Goal: Information Seeking & Learning: Learn about a topic

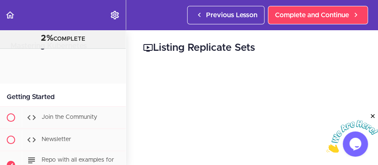
scroll to position [986, 0]
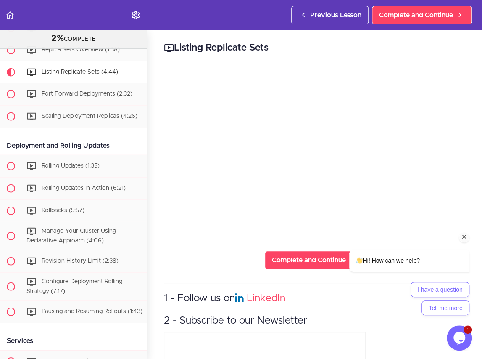
click at [336, 165] on div "I have a question Tell me more" at bounding box center [399, 298] width 143 height 33
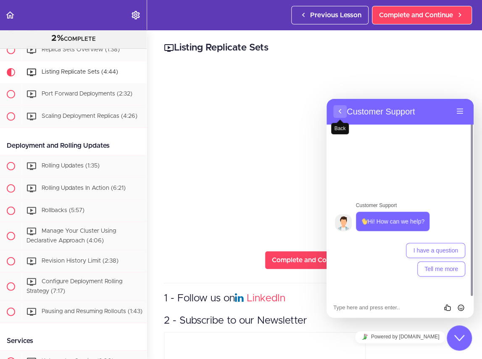
click at [342, 106] on button "Back" at bounding box center [340, 111] width 13 height 13
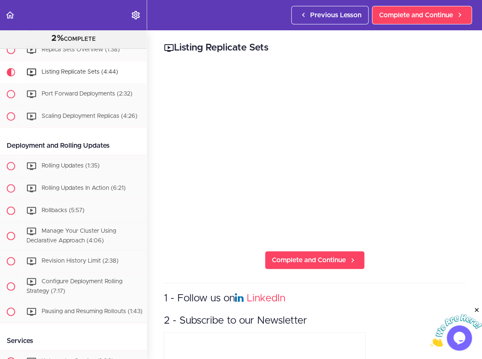
click at [315, 165] on h3 "1 - Follow us on LinkedIn" at bounding box center [315, 298] width 302 height 14
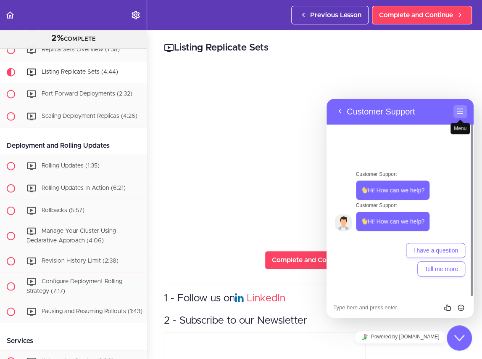
click at [378, 107] on button "Menu" at bounding box center [460, 111] width 13 height 13
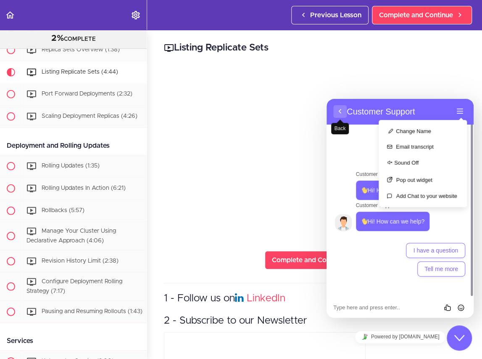
click at [344, 111] on button "Back" at bounding box center [340, 111] width 13 height 13
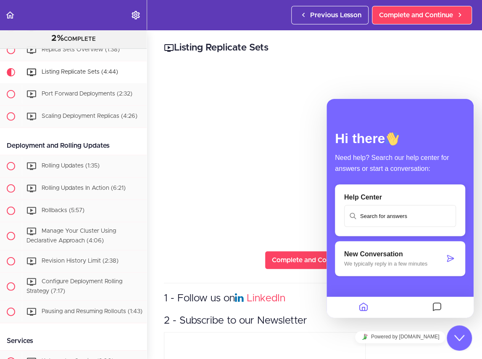
drag, startPoint x: 407, startPoint y: 102, endPoint x: 670, endPoint y: 107, distance: 262.9
click html "Back Rate this chat Insert emoji Customer Support Hi! How can we help? 21:46 Cu…"
click at [365, 165] on icon "Home" at bounding box center [364, 307] width 10 height 16
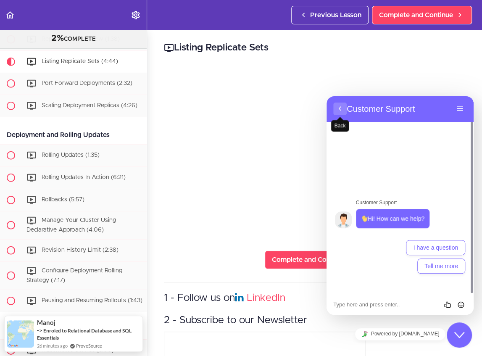
click at [337, 111] on button "Back" at bounding box center [340, 109] width 13 height 13
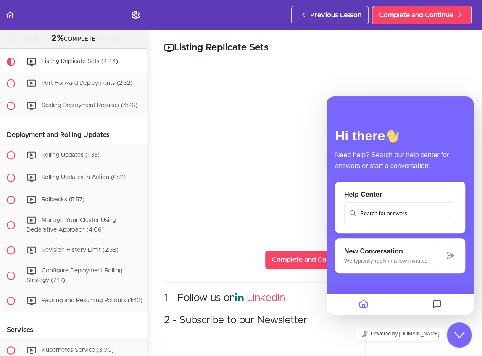
click at [452, 254] on icon at bounding box center [450, 256] width 8 height 8
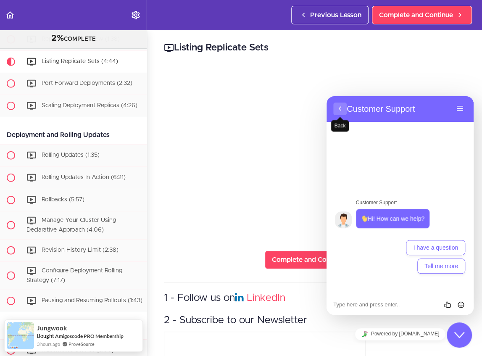
click at [341, 109] on button "Back" at bounding box center [340, 109] width 13 height 13
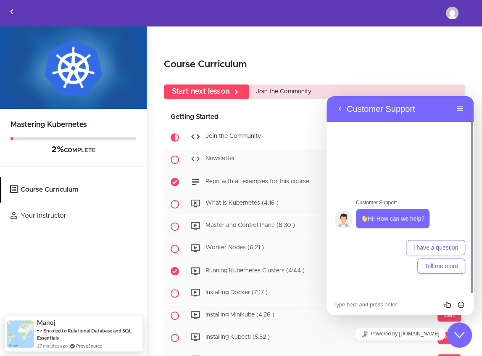
click at [462, 330] on button "Close Chat This icon closes the chat window." at bounding box center [459, 335] width 25 height 25
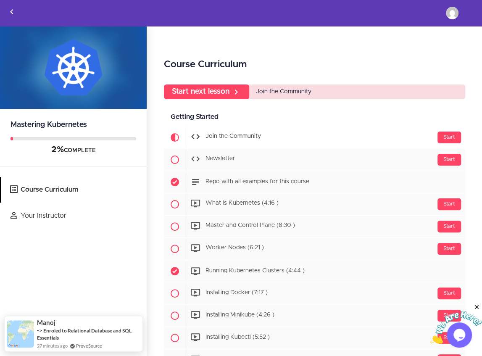
click at [477, 307] on icon "Close" at bounding box center [477, 308] width 8 height 8
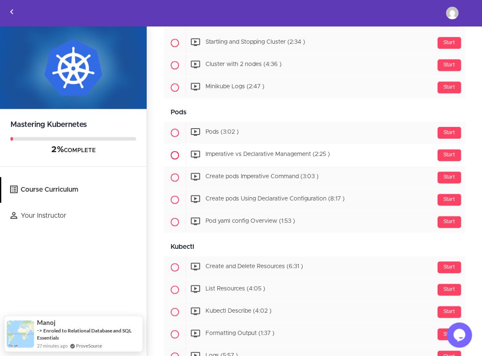
scroll to position [477, 0]
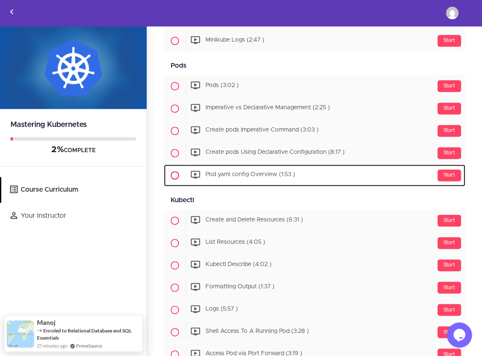
click at [250, 172] on span "Pod yaml config Overview (1:53 )" at bounding box center [251, 175] width 90 height 6
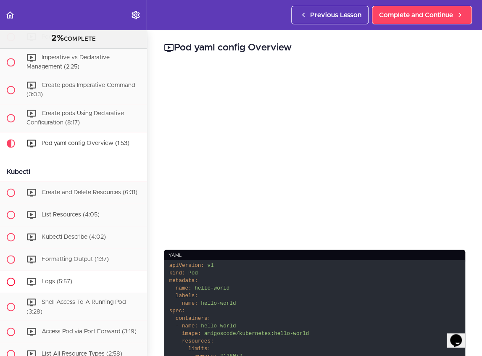
scroll to position [519, 0]
